Goal: Task Accomplishment & Management: Use online tool/utility

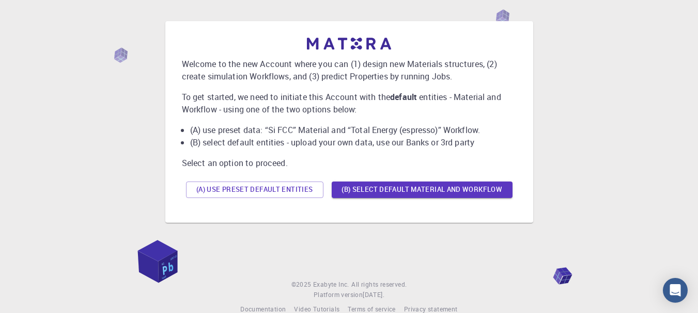
scroll to position [54, 0]
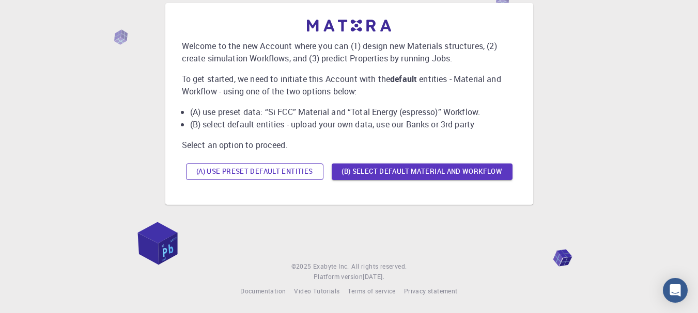
click at [285, 171] on button "(A) Use preset default entities" at bounding box center [254, 172] width 137 height 17
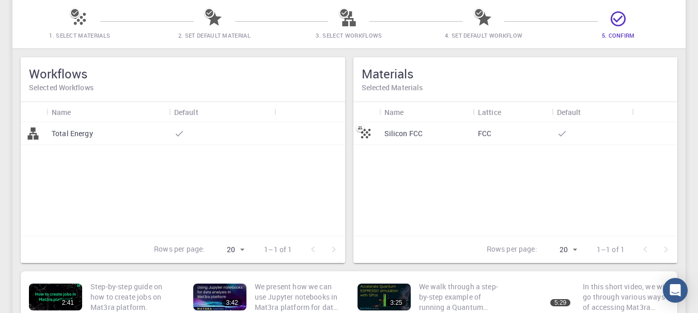
scroll to position [29, 0]
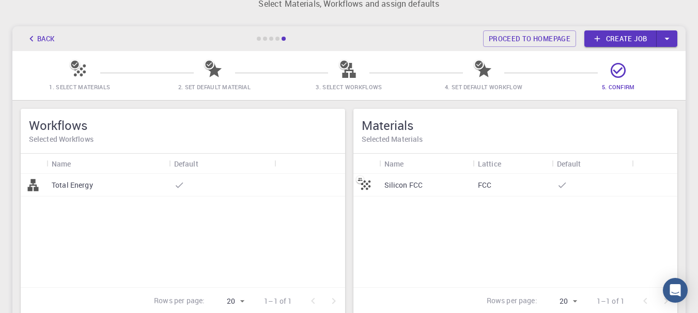
click at [661, 39] on icon "button" at bounding box center [666, 38] width 11 height 11
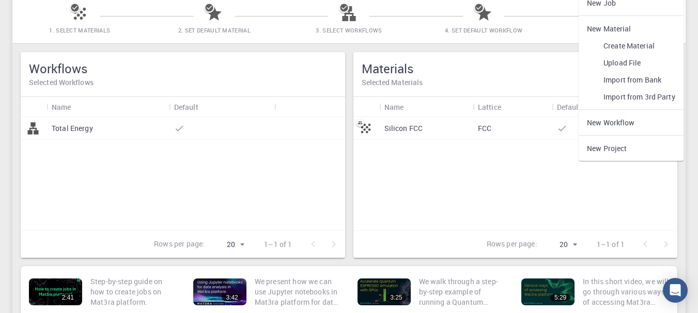
scroll to position [0, 0]
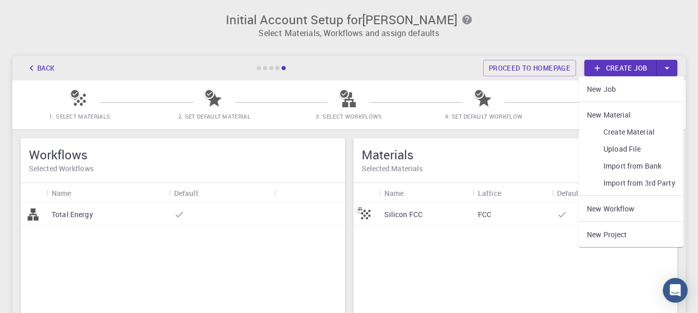
click at [506, 37] on p "Select Materials, Workflows and assign defaults" at bounding box center [349, 33] width 660 height 12
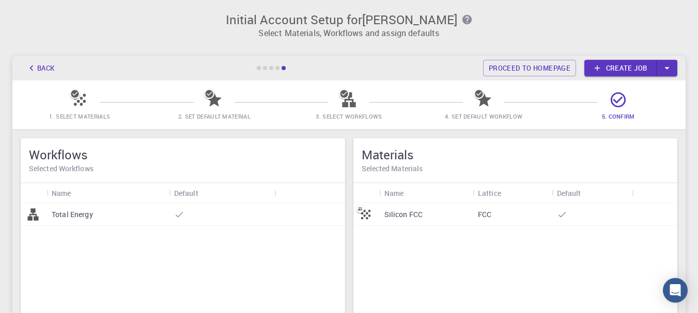
click at [348, 93] on icon at bounding box center [344, 94] width 10 height 10
click at [669, 68] on icon "button" at bounding box center [666, 67] width 11 height 11
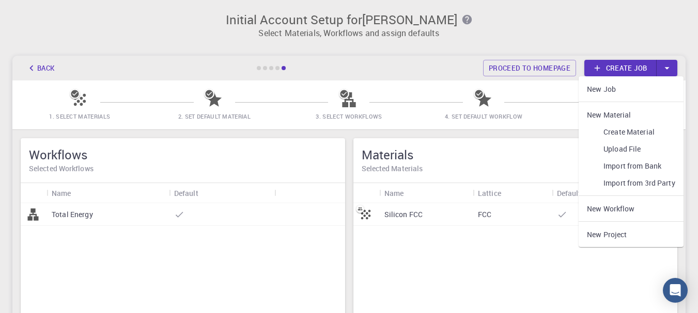
click at [625, 134] on link "Create Material" at bounding box center [630, 131] width 105 height 17
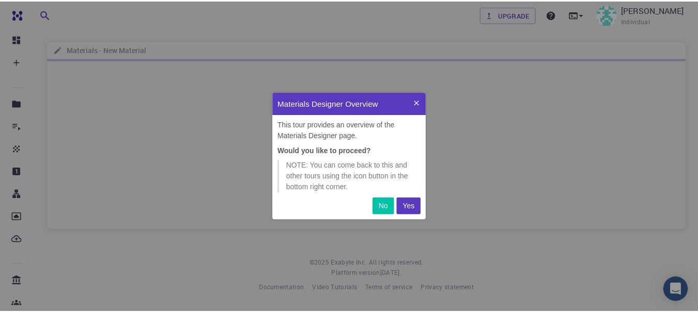
scroll to position [120, 147]
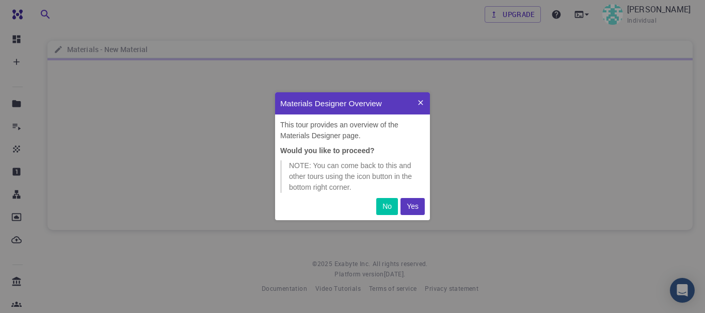
click at [413, 207] on p "Yes" at bounding box center [413, 206] width 12 height 11
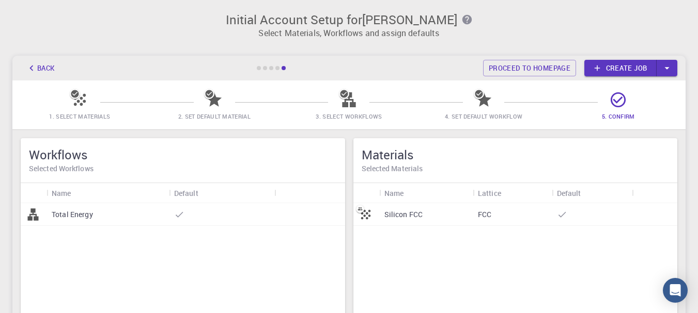
click at [602, 68] on link "Create job" at bounding box center [620, 68] width 72 height 17
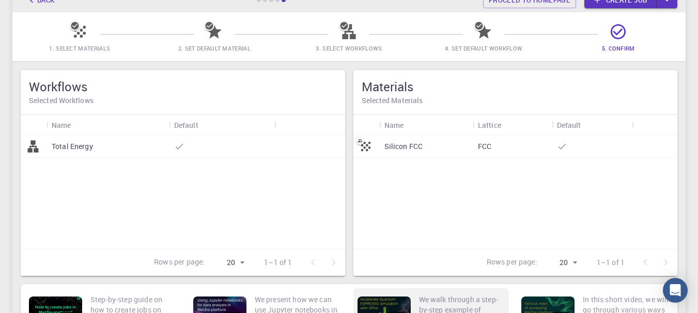
scroll to position [52, 0]
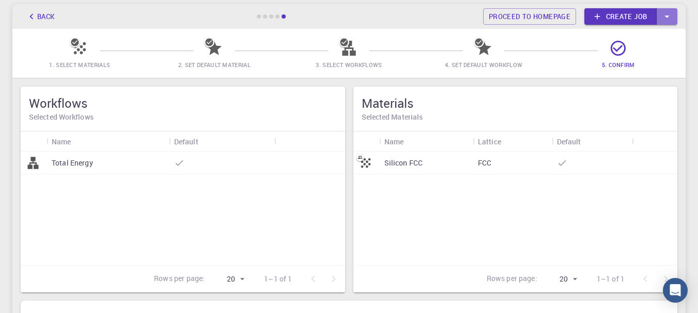
click at [667, 18] on icon "button" at bounding box center [666, 16] width 5 height 3
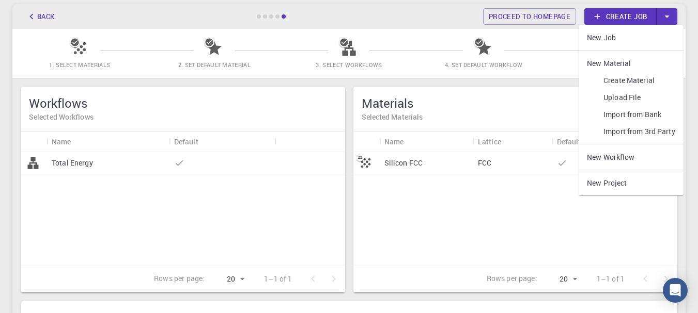
click at [618, 100] on link "Upload File" at bounding box center [630, 97] width 105 height 17
